Goal: Go to known website: Access a specific website the user already knows

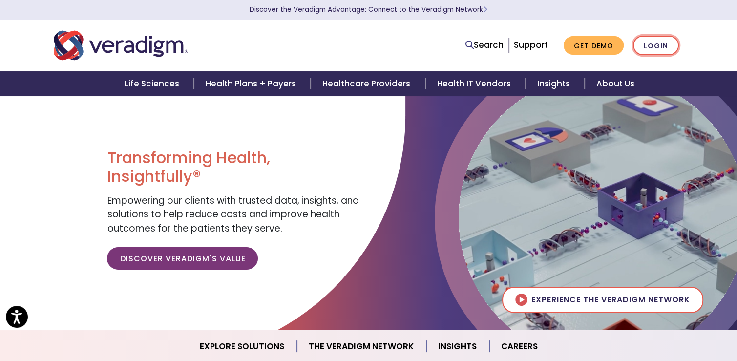
click at [657, 41] on link "Login" at bounding box center [656, 46] width 46 height 20
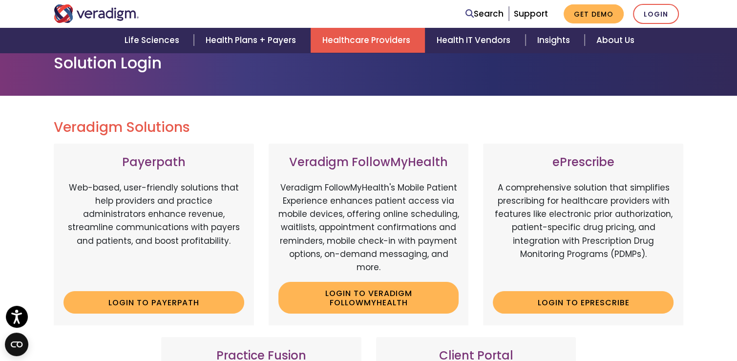
scroll to position [146, 0]
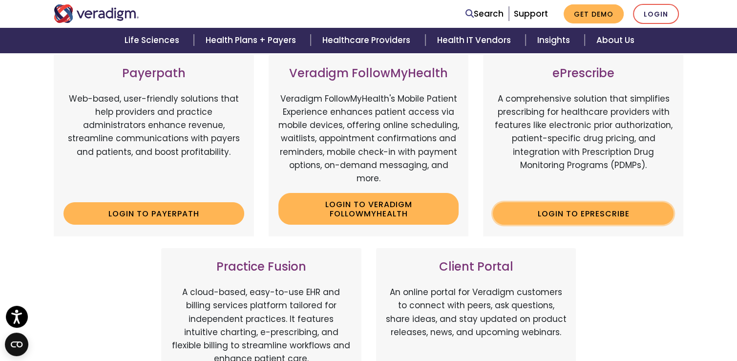
click at [603, 214] on link "Login to ePrescribe" at bounding box center [582, 213] width 181 height 22
